Goal: Complete application form

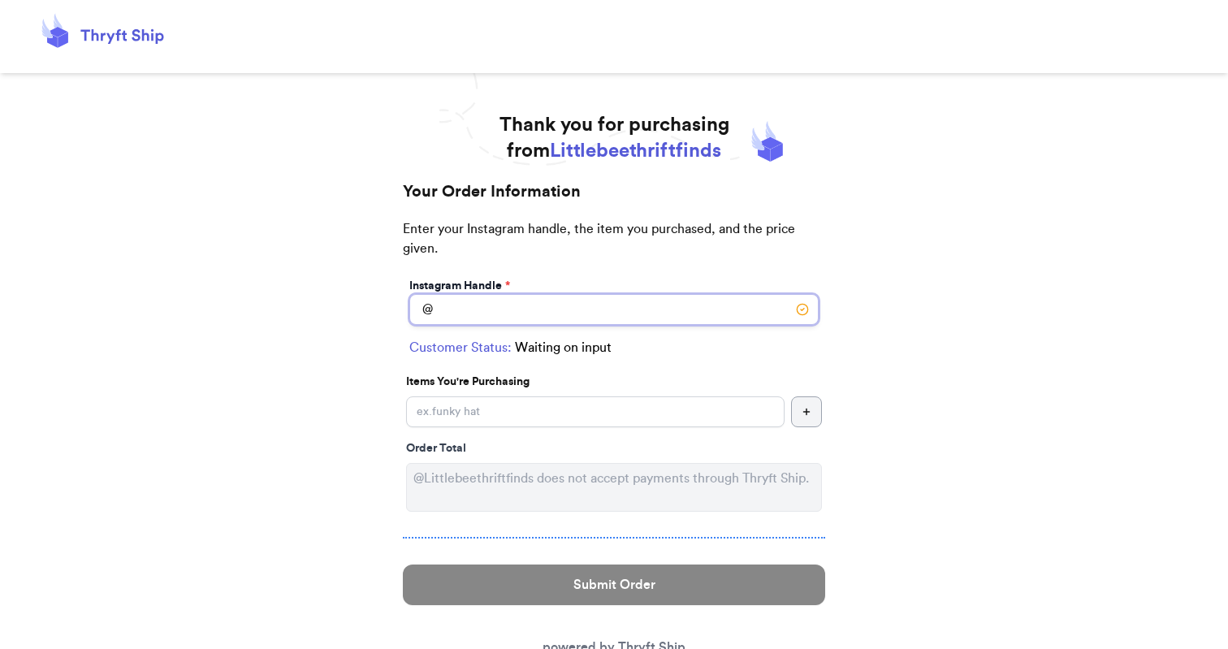
click at [518, 316] on input "Instagram Handle *" at bounding box center [613, 309] width 409 height 31
type input "bremarie.[PERSON_NAME]"
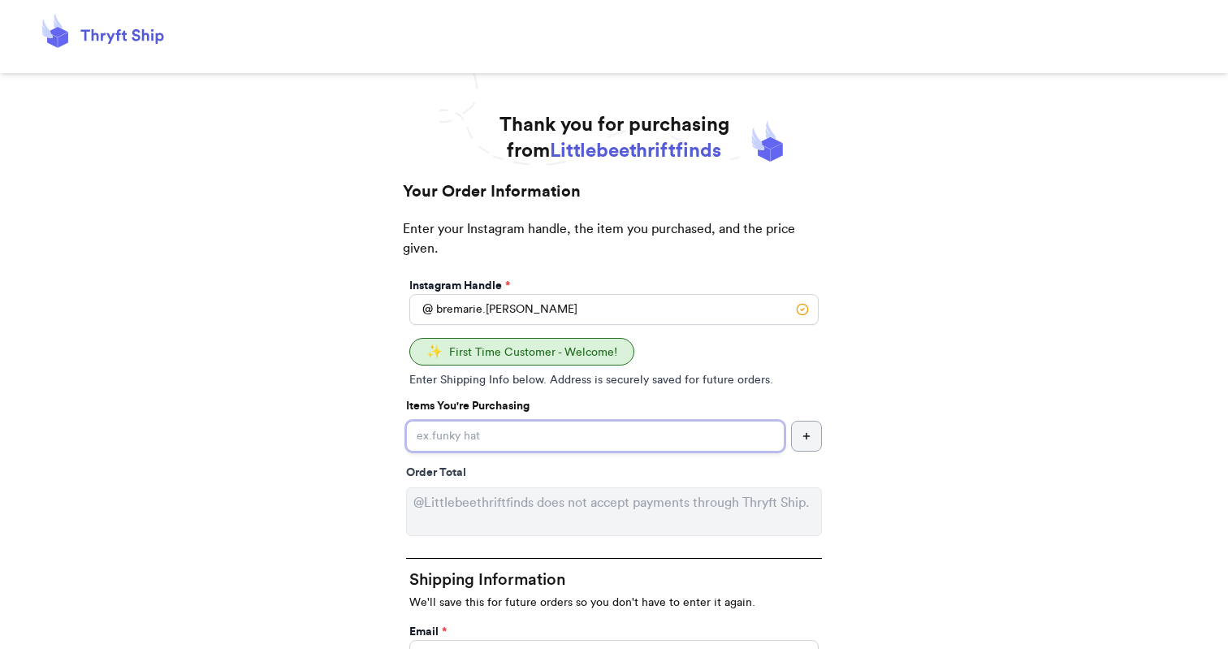
type input "2"
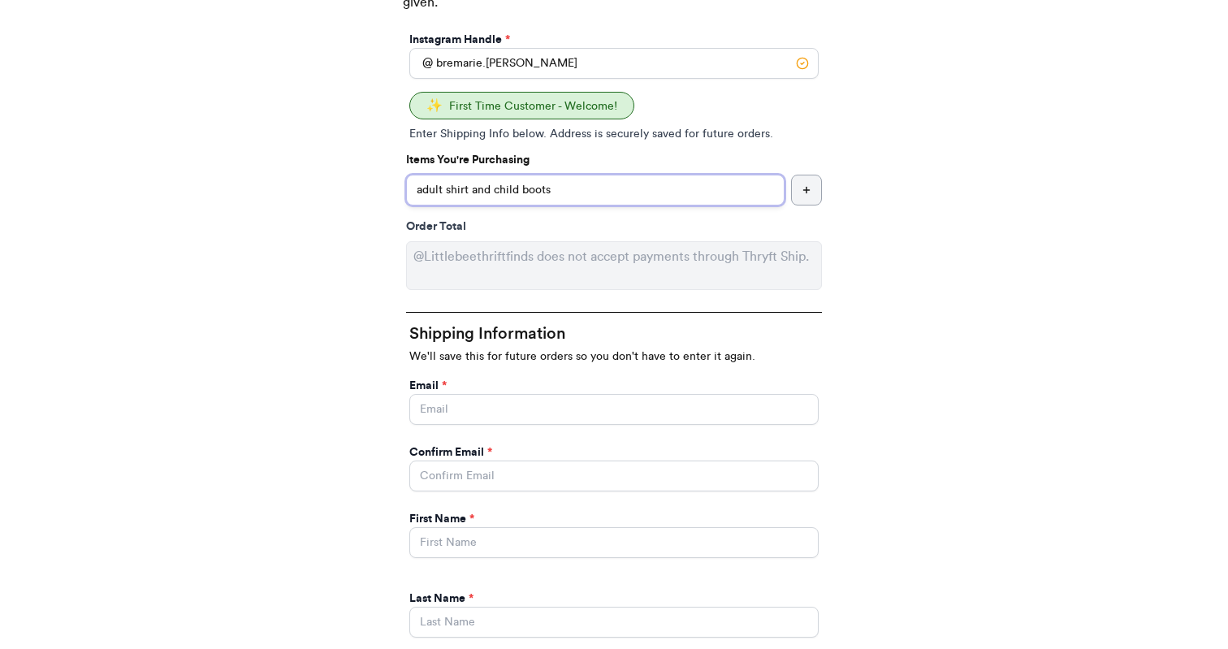
scroll to position [250, 0]
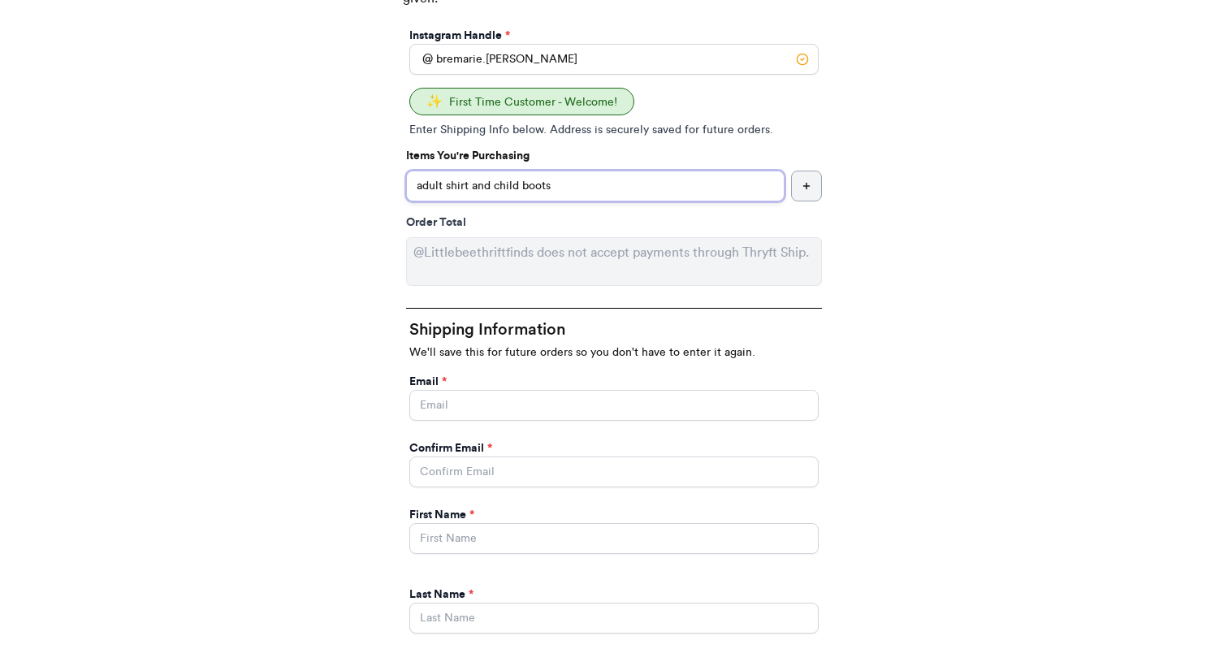
type input "adult shirt and child boots"
click at [472, 398] on input "Instagram Handle *" at bounding box center [613, 405] width 409 height 31
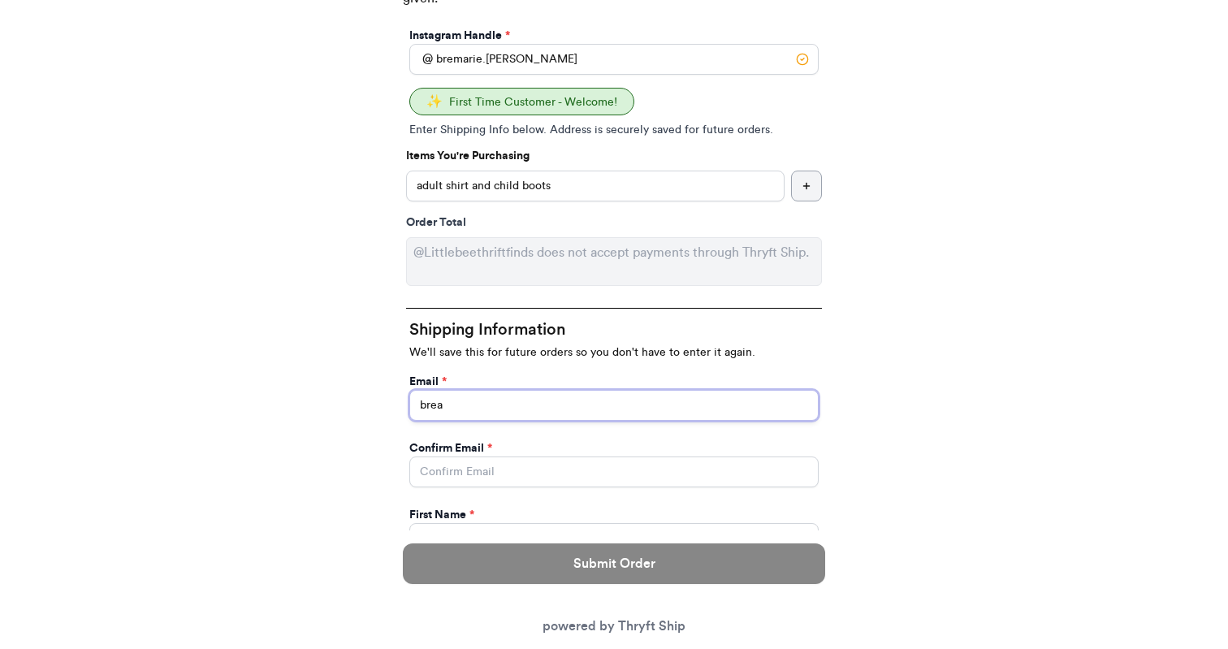
type input "[EMAIL_ADDRESS][PERSON_NAME][DOMAIN_NAME]"
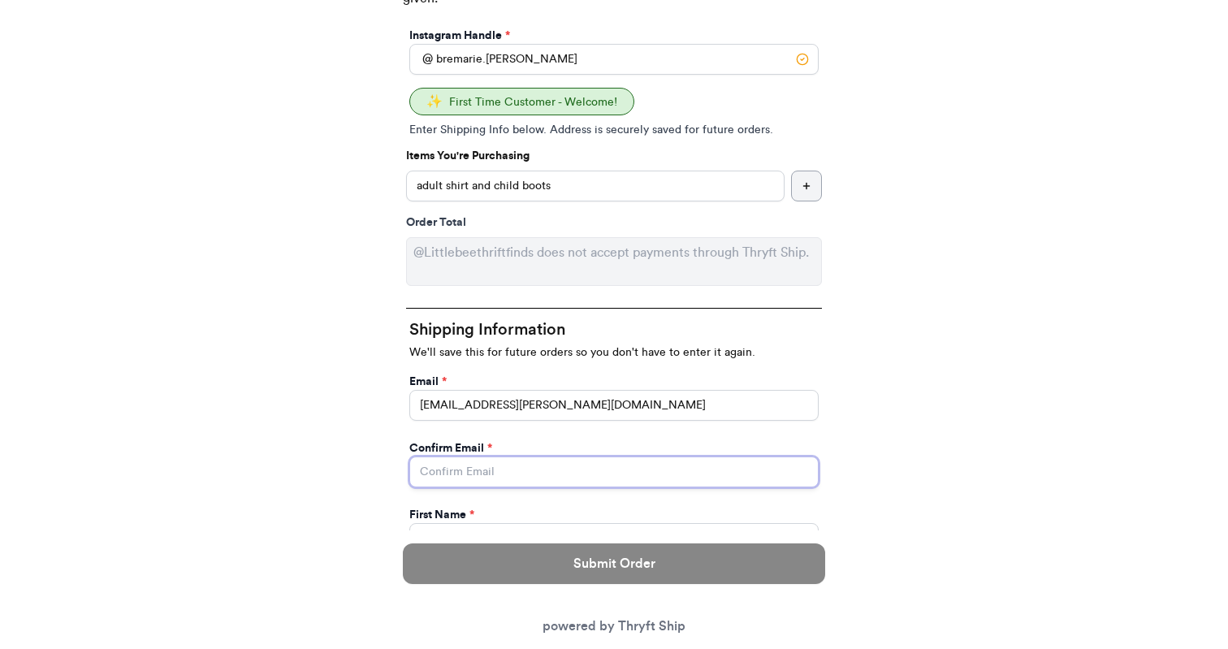
type input "[EMAIL_ADDRESS][PERSON_NAME][DOMAIN_NAME]"
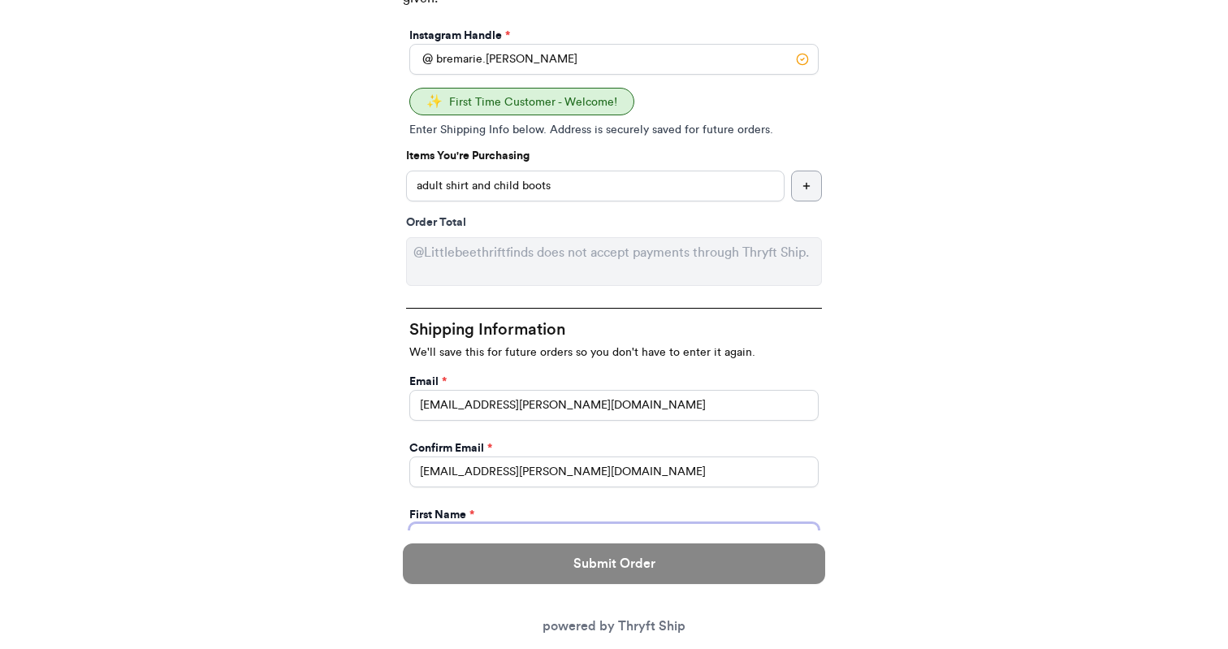
type input "Breanne"
type input "[PERSON_NAME]"
type input "[STREET_ADDRESS]"
select select "IN"
type input "[GEOGRAPHIC_DATA]"
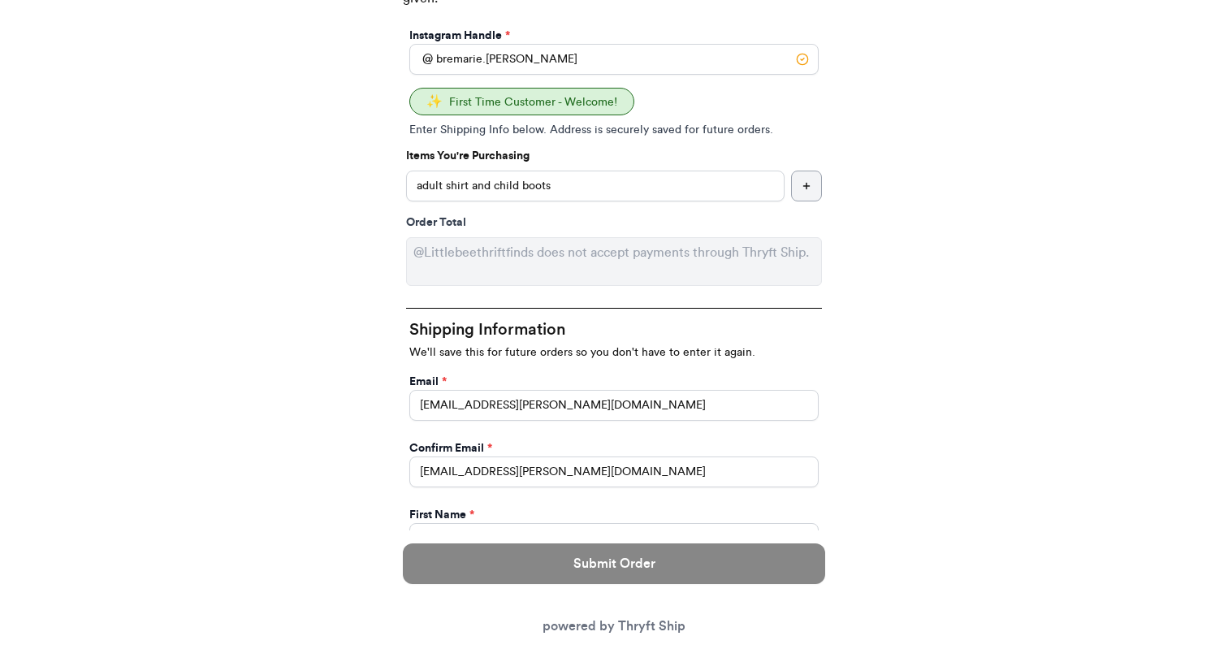
type input "46227"
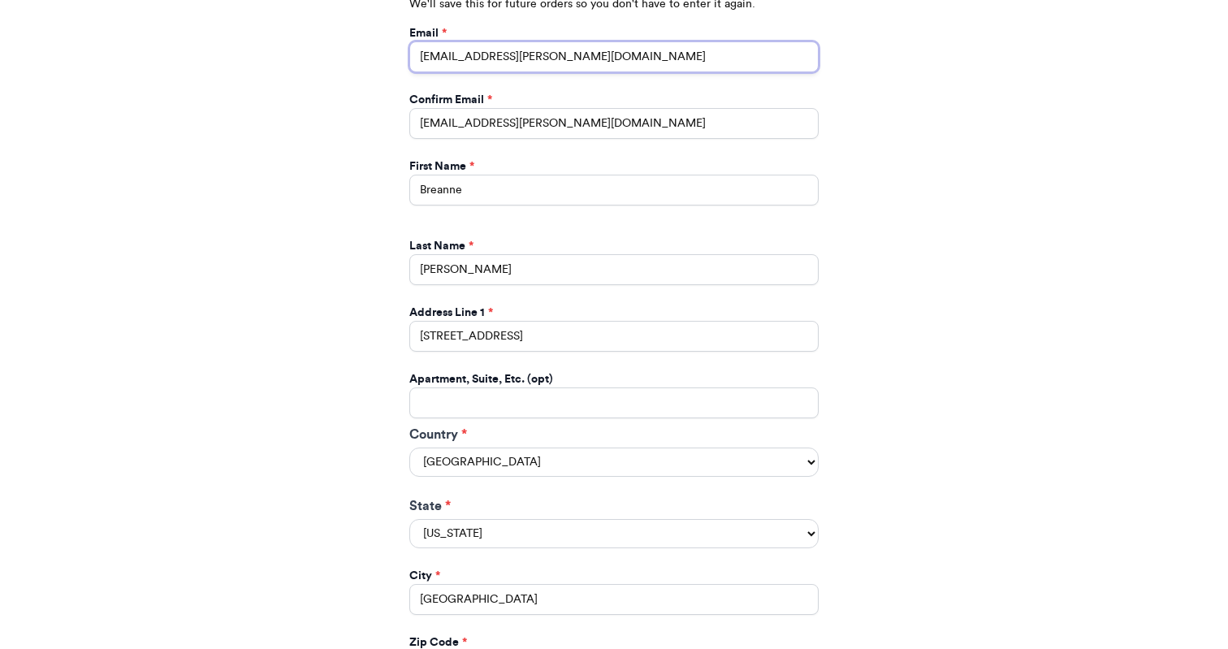
scroll to position [680, 0]
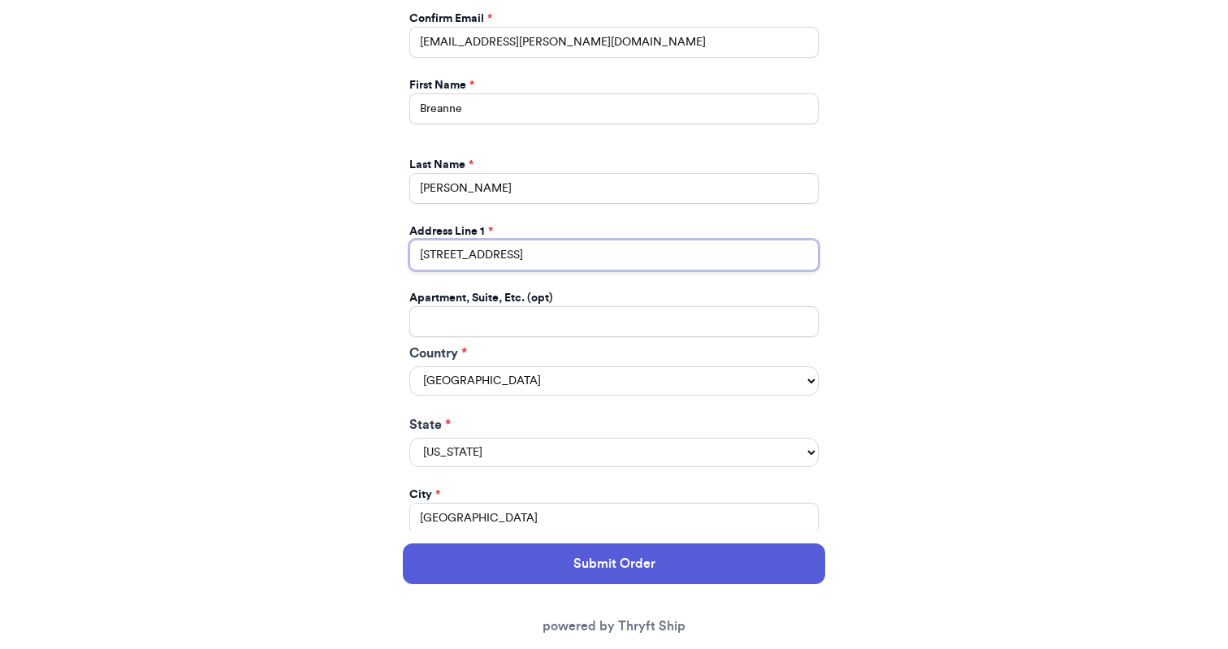
click at [432, 251] on input "[STREET_ADDRESS]" at bounding box center [613, 255] width 409 height 31
type input "[STREET_ADDRESS]"
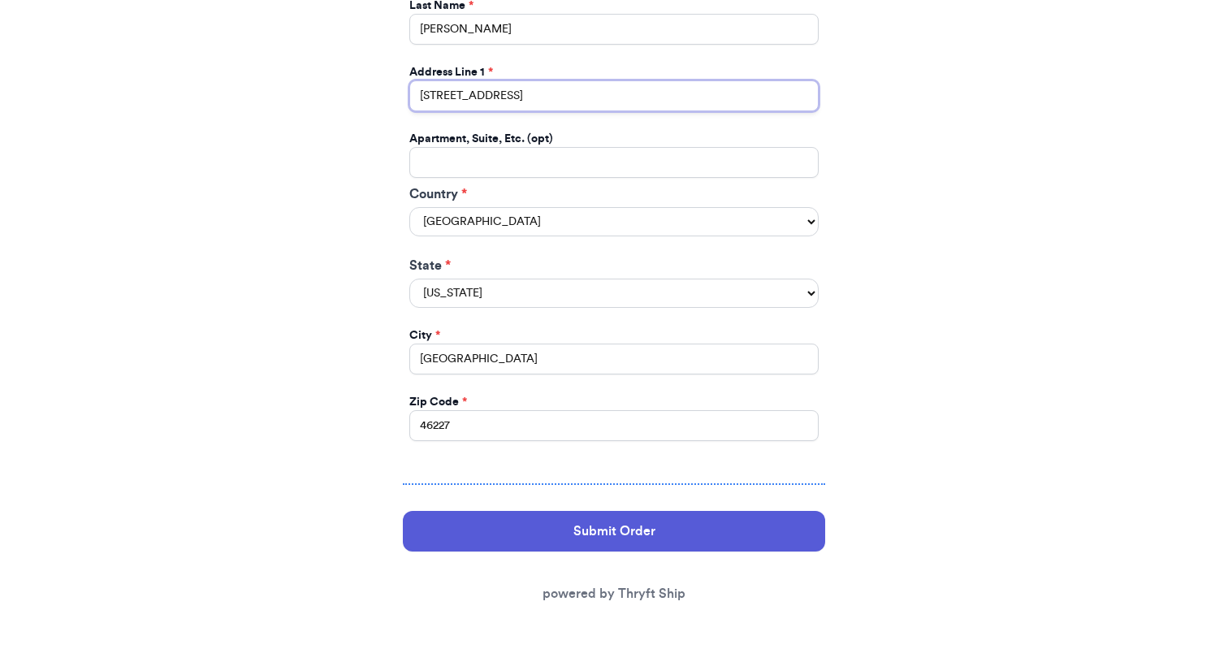
scroll to position [843, 0]
click at [473, 356] on input "[GEOGRAPHIC_DATA]" at bounding box center [613, 359] width 409 height 31
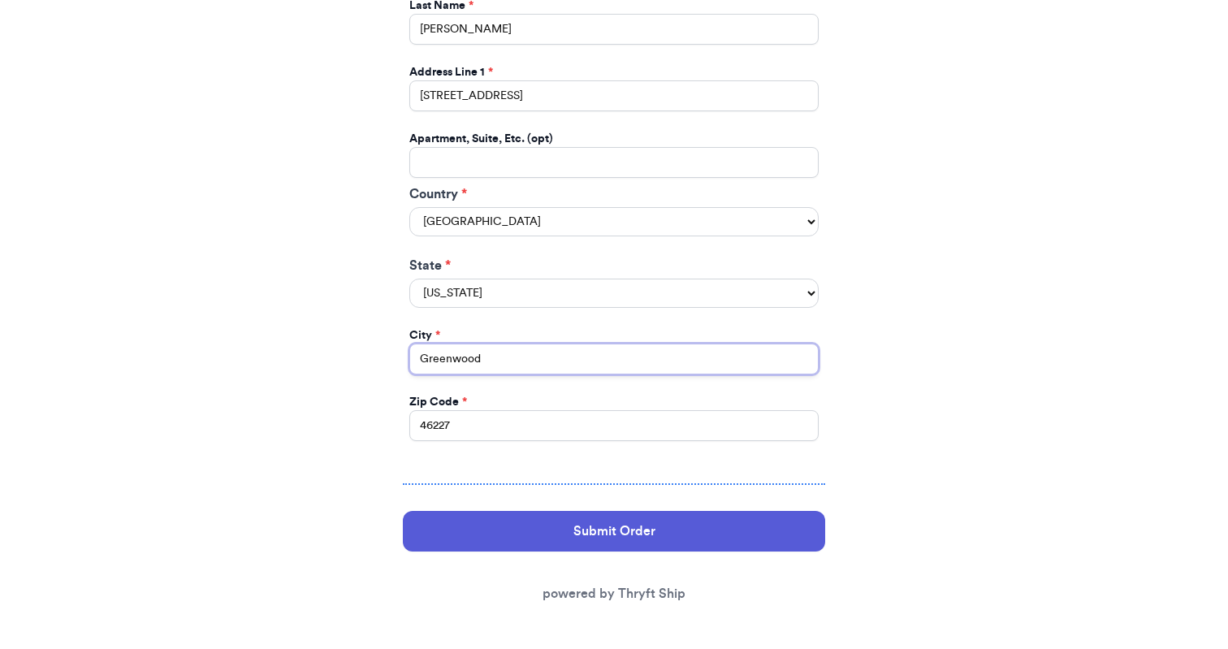
type input "Greenwood"
type input "46142"
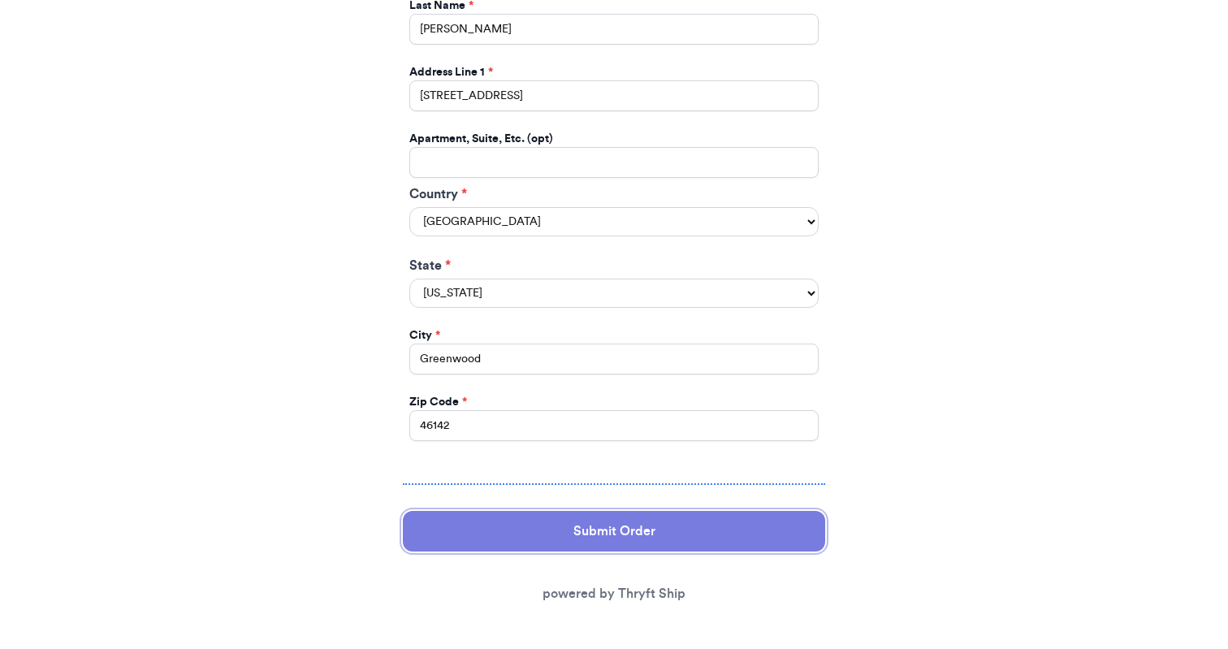
click at [611, 530] on button "Submit Order" at bounding box center [614, 531] width 422 height 41
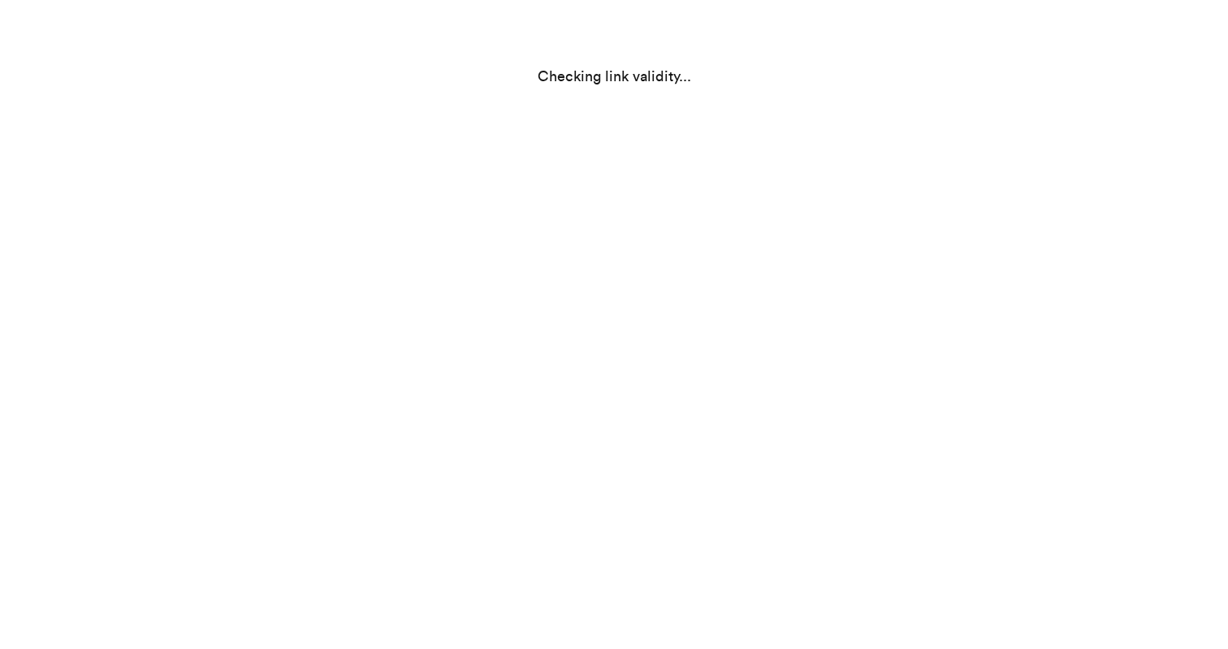
select select "IN"
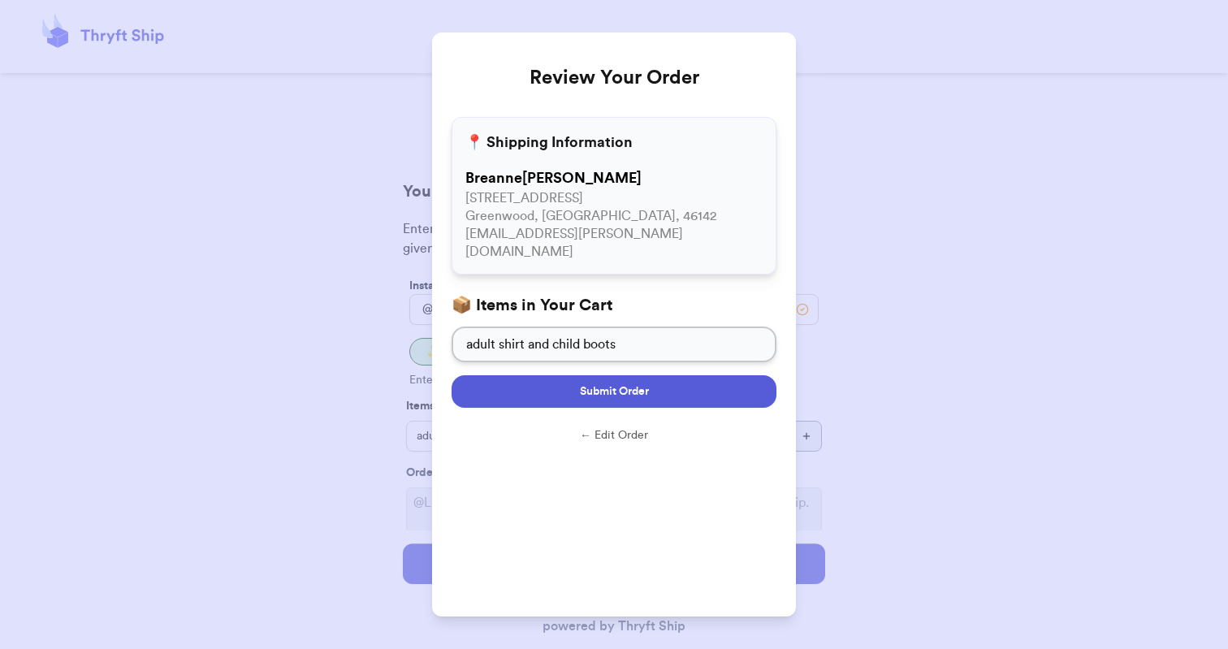
click at [638, 383] on span "Submit Order" at bounding box center [614, 391] width 69 height 16
